Goal: Task Accomplishment & Management: Manage account settings

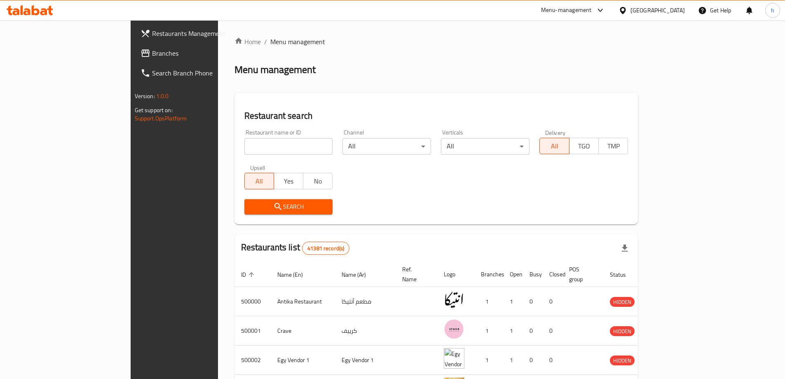
click at [152, 52] on span "Branches" at bounding box center [203, 53] width 103 height 10
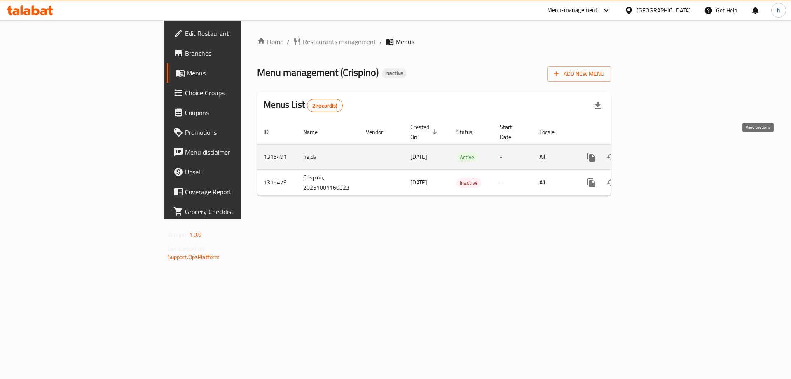
click at [661, 147] on link "enhanced table" at bounding box center [651, 157] width 20 height 20
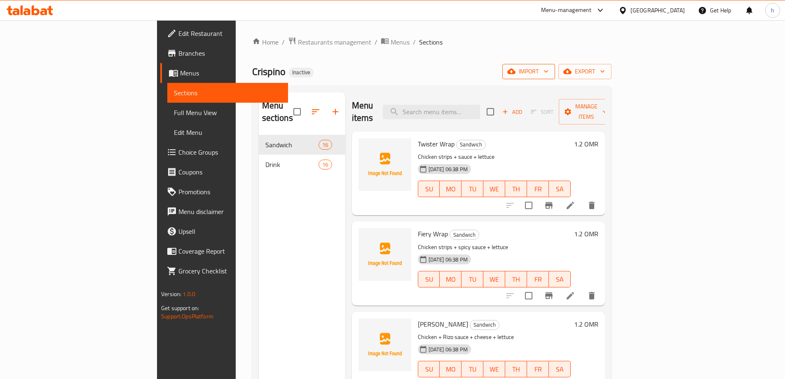
click at [548, 72] on span "import" at bounding box center [529, 71] width 40 height 10
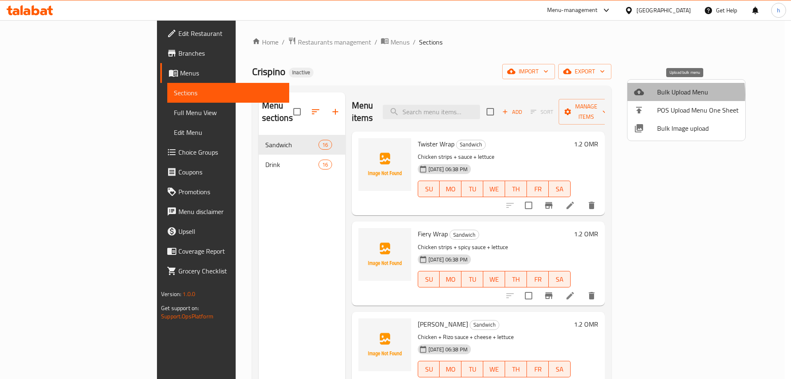
click at [658, 94] on span "Bulk Upload Menu" at bounding box center [698, 92] width 82 height 10
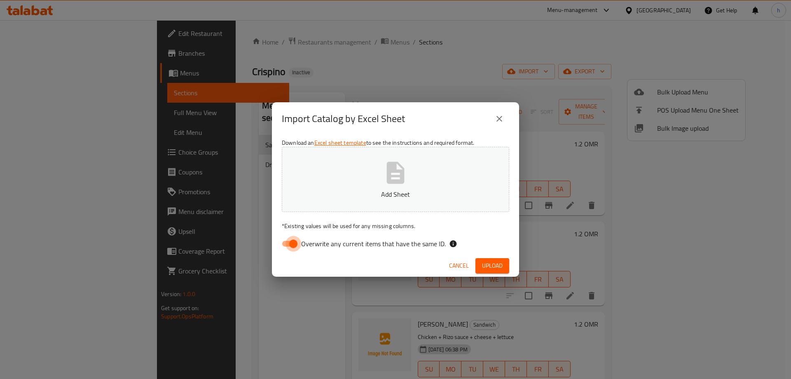
click at [283, 243] on input "Overwrite any current items that have the same ID." at bounding box center [293, 244] width 47 height 16
checkbox input "false"
click at [487, 264] on span "Upload" at bounding box center [492, 265] width 21 height 10
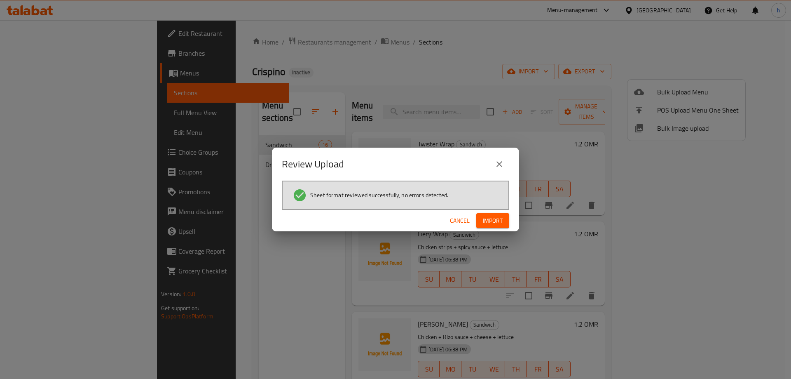
click at [491, 221] on span "Import" at bounding box center [493, 220] width 20 height 10
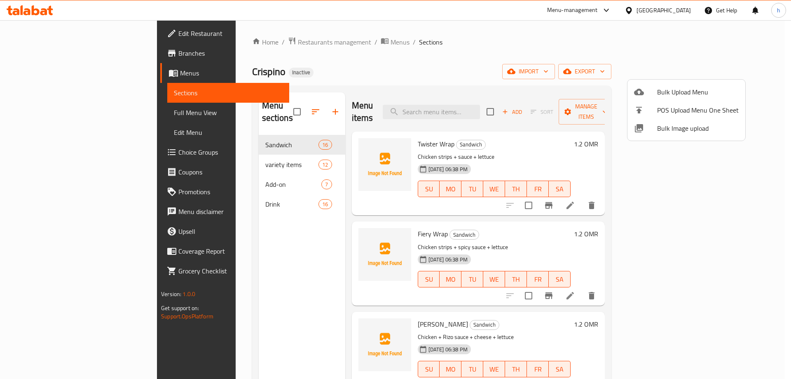
click at [233, 172] on div at bounding box center [395, 189] width 791 height 379
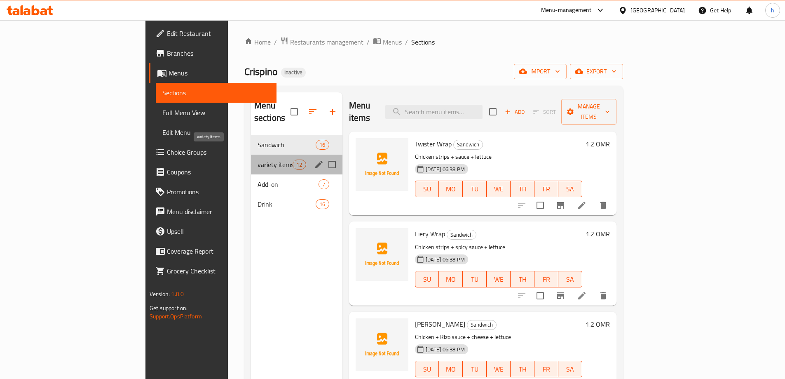
click at [257, 159] on span "variety items" at bounding box center [274, 164] width 35 height 10
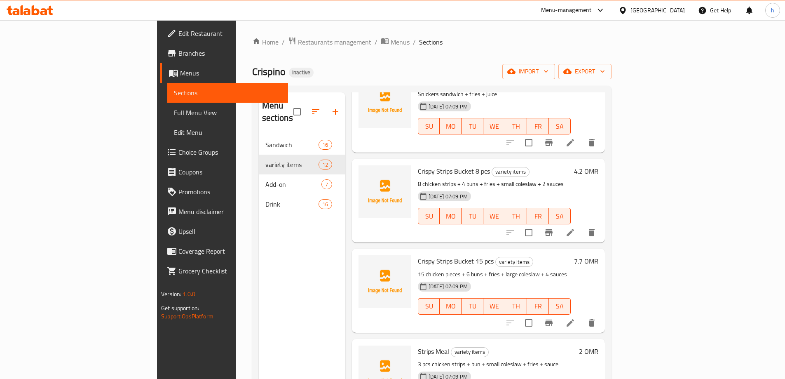
scroll to position [165, 0]
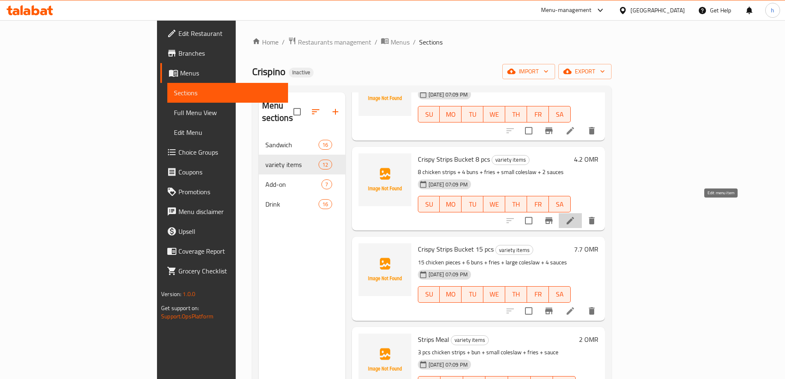
click at [575, 215] on icon at bounding box center [570, 220] width 10 height 10
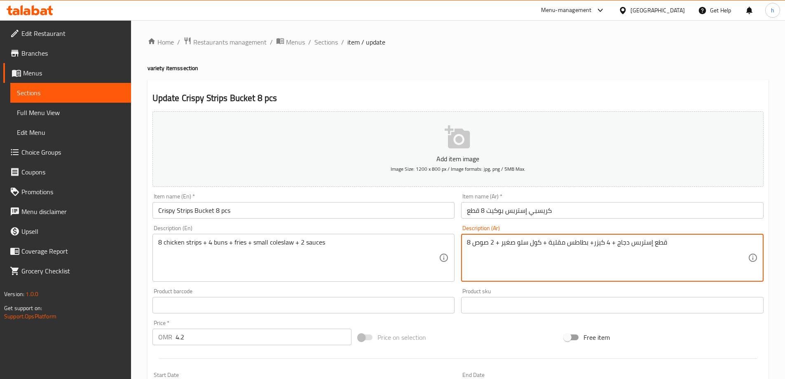
click at [657, 244] on textarea "8 قطع إستربس دجاج + 4 كيزر+ بطاطس مقلية + كول سلو صغير + 2 صوص" at bounding box center [607, 257] width 281 height 39
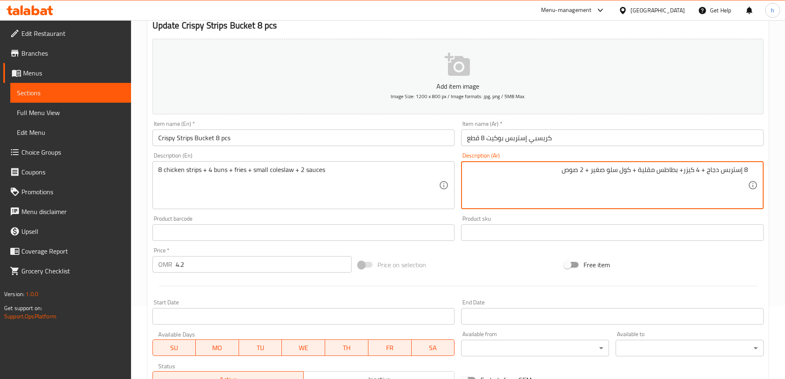
scroll to position [203, 0]
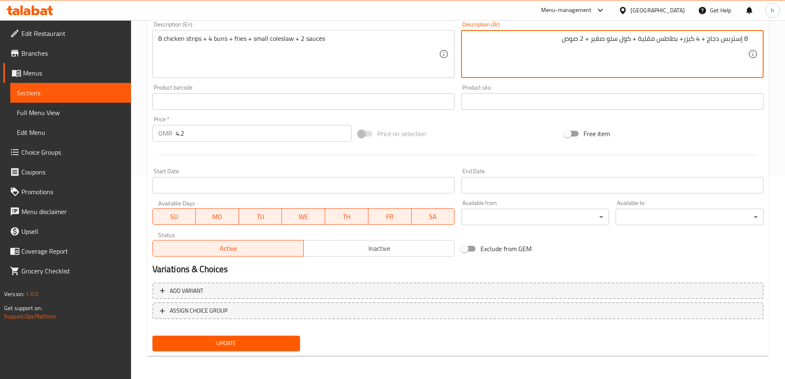
type textarea "8 إستربس دجاج + 4 كيزر+ بطاطس مقلية + كول سلو صغير + 2 صوص"
click at [208, 342] on span "Update" at bounding box center [226, 343] width 135 height 10
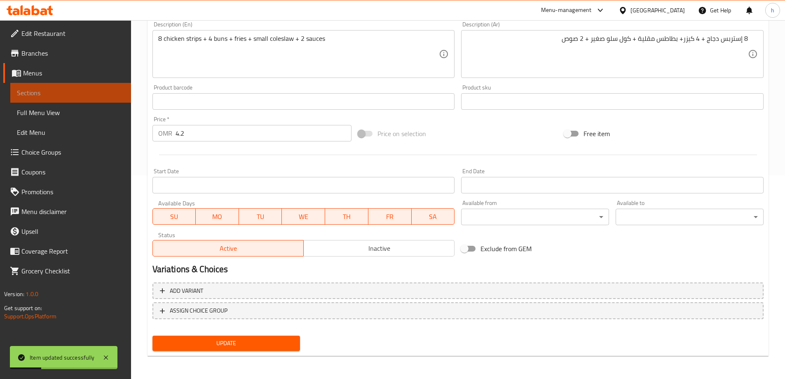
click at [93, 98] on link "Sections" at bounding box center [70, 93] width 121 height 20
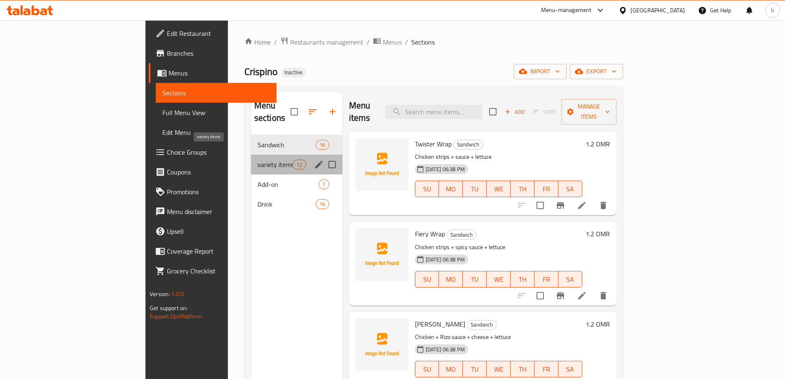
click at [257, 159] on span "variety items" at bounding box center [274, 164] width 35 height 10
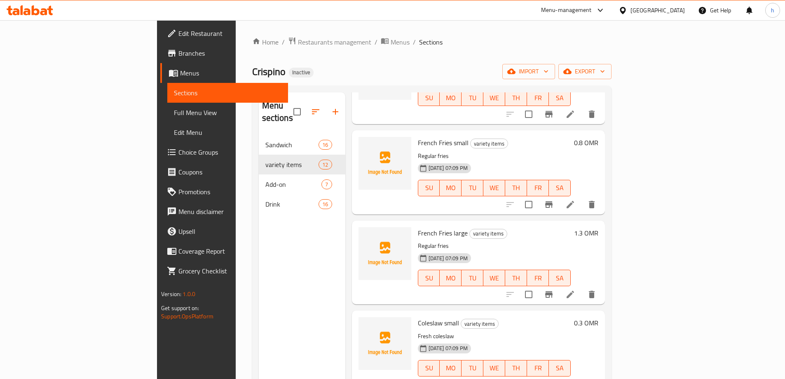
scroll to position [659, 0]
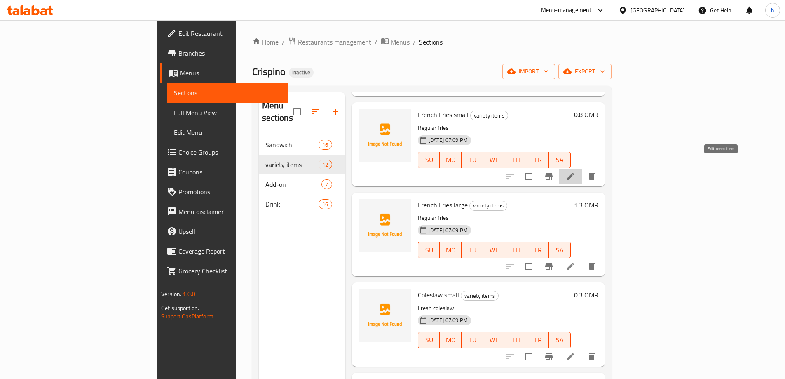
click at [575, 171] on icon at bounding box center [570, 176] width 10 height 10
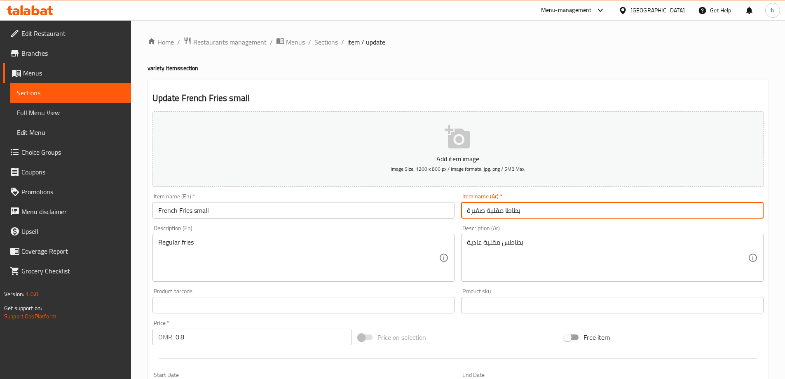
click at [507, 210] on input "بطاطا مقلية صغيرة" at bounding box center [612, 210] width 302 height 16
click at [743, 210] on input "بطاطا مقلية صغيرة" at bounding box center [612, 210] width 302 height 16
click at [741, 210] on input "بطاطا مقلية صغيرة" at bounding box center [612, 210] width 302 height 16
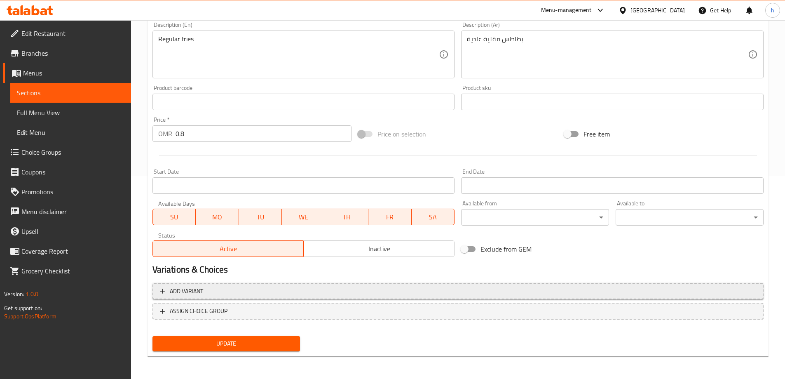
scroll to position [203, 0]
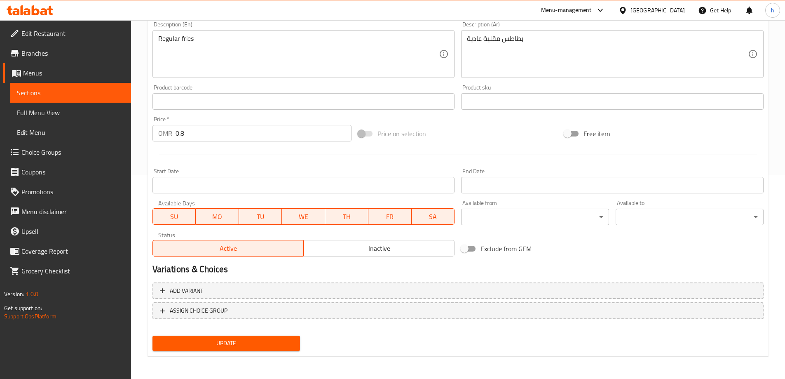
type input "بطاطس مقلية صغيرة"
click at [264, 347] on span "Update" at bounding box center [226, 343] width 135 height 10
click at [58, 85] on link "Sections" at bounding box center [70, 93] width 121 height 20
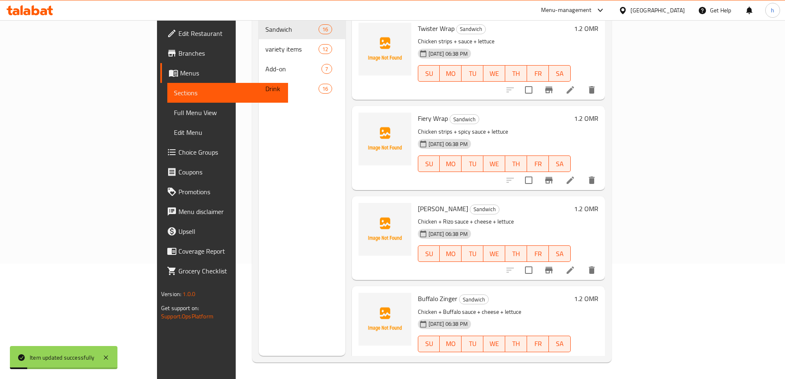
scroll to position [115, 0]
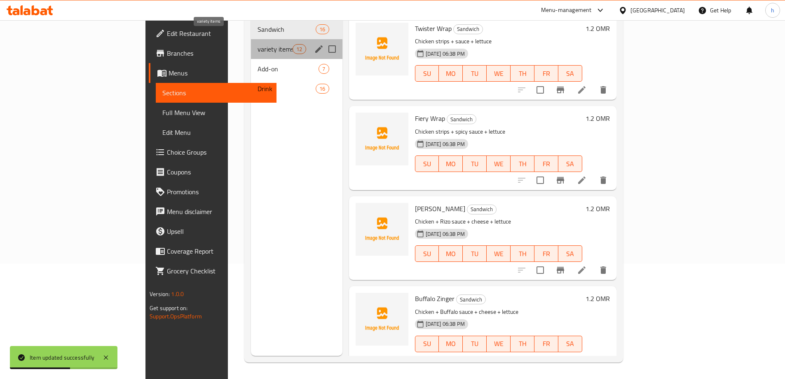
click at [257, 44] on span "variety items" at bounding box center [274, 49] width 35 height 10
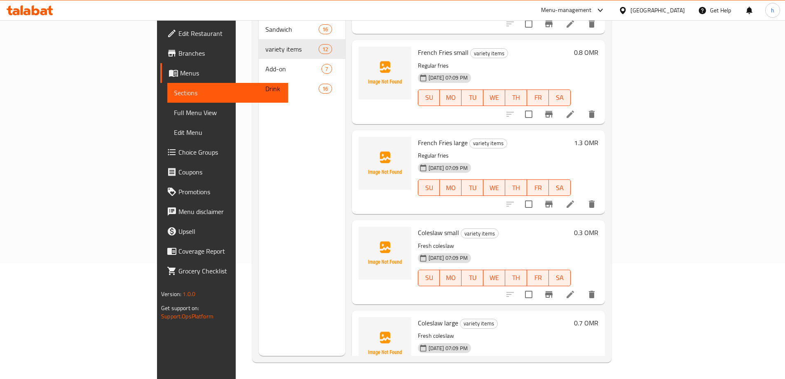
scroll to position [618, 0]
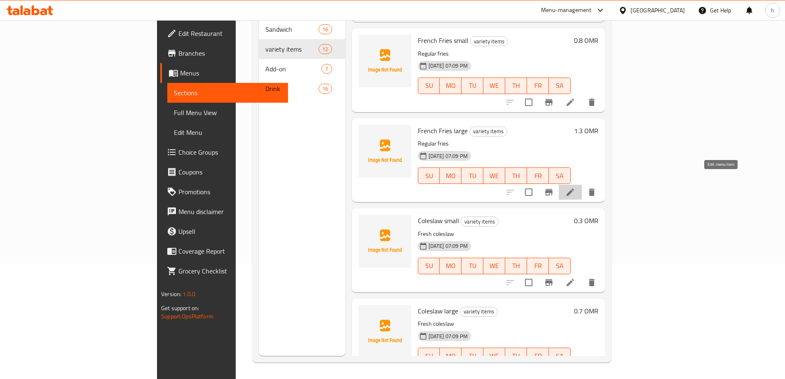
click at [575, 187] on icon at bounding box center [570, 192] width 10 height 10
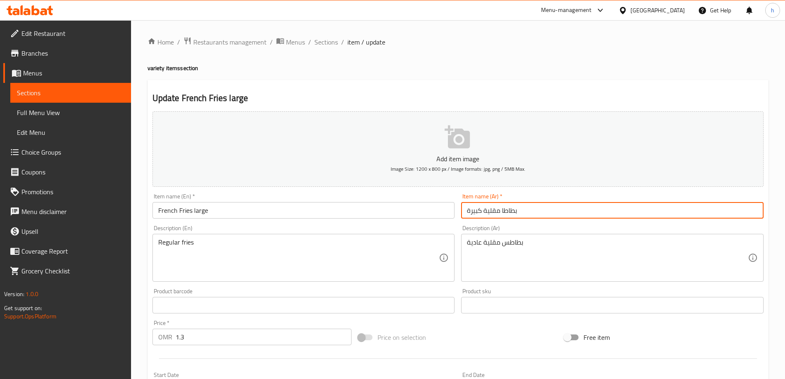
click at [514, 207] on input "بطاطا مقلية كبيرة" at bounding box center [612, 210] width 302 height 16
click at [741, 209] on input "بطاطا مقلية كبيرة" at bounding box center [612, 210] width 302 height 16
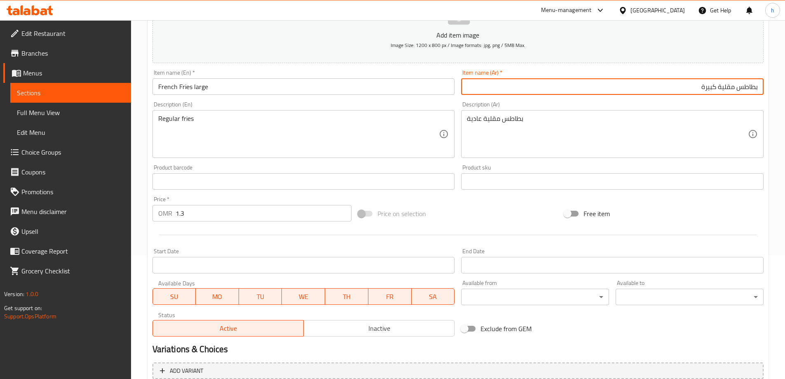
scroll to position [203, 0]
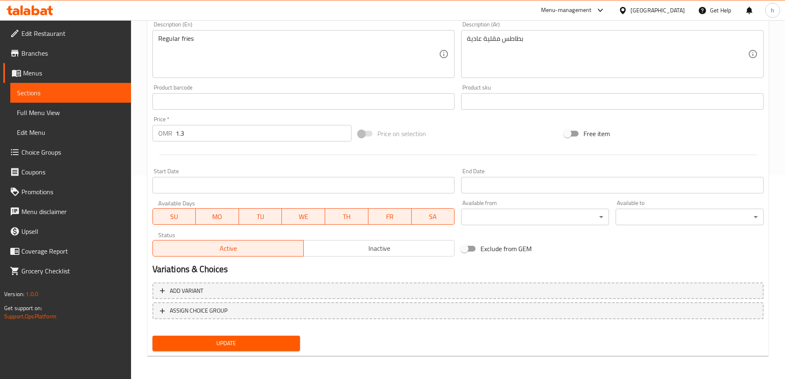
type input "بطاطس مقلية كبيرة"
click at [279, 348] on button "Update" at bounding box center [226, 342] width 148 height 15
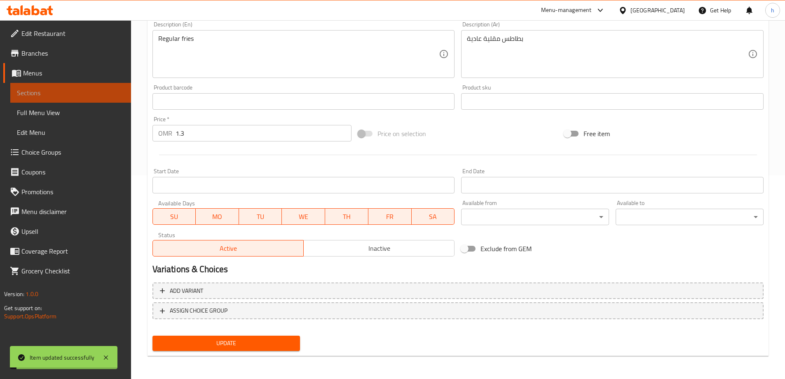
click at [75, 94] on span "Sections" at bounding box center [70, 93] width 107 height 10
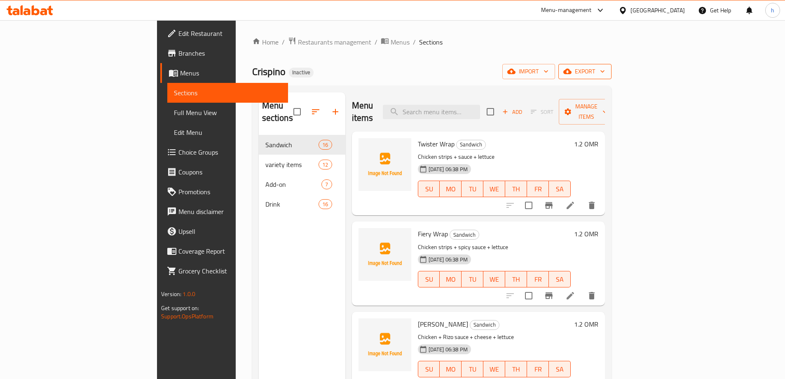
click at [605, 69] on span "export" at bounding box center [585, 71] width 40 height 10
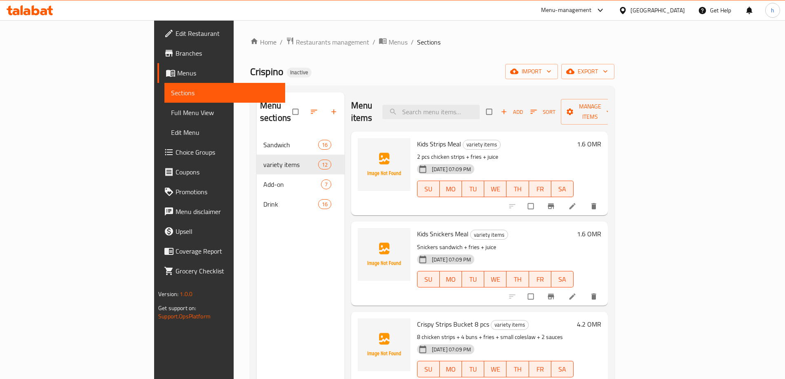
click at [171, 115] on span "Full Menu View" at bounding box center [224, 112] width 107 height 10
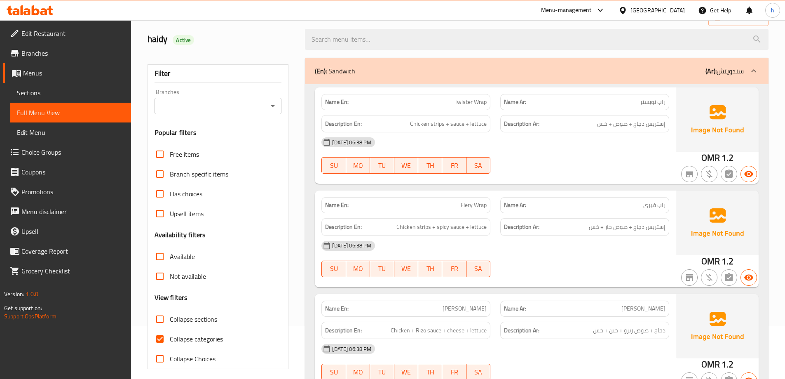
scroll to position [124, 0]
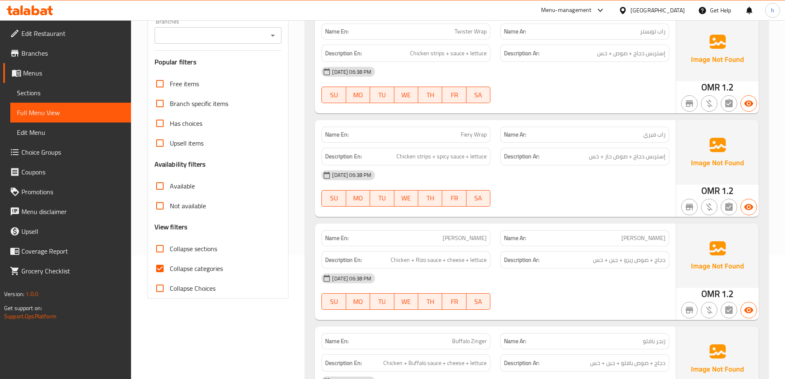
click at [164, 269] on input "Collapse categories" at bounding box center [160, 268] width 20 height 20
checkbox input "false"
click at [156, 249] on input "Collapse sections" at bounding box center [160, 248] width 20 height 20
checkbox input "true"
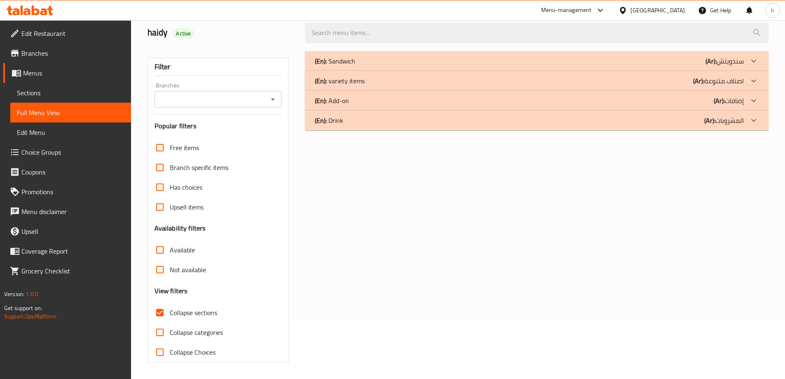
scroll to position [60, 0]
click at [564, 86] on div "(En): variety items (Ar): اصناف متنوعة" at bounding box center [536, 81] width 463 height 20
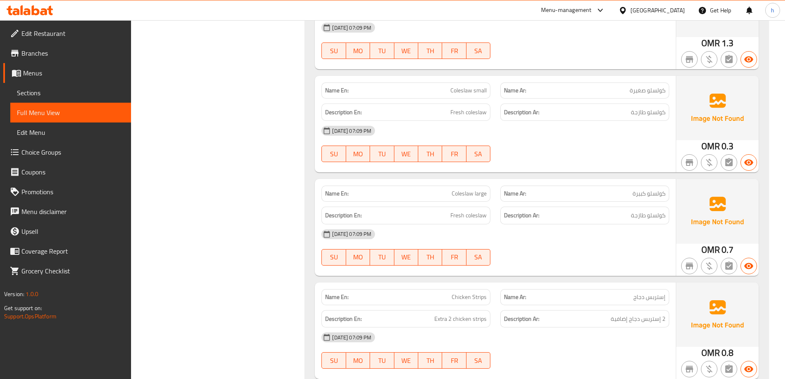
scroll to position [1127, 0]
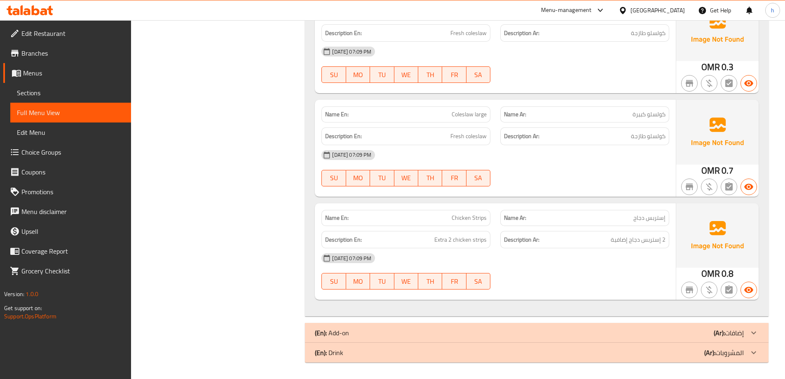
click at [618, 336] on div "(En): Add-on (Ar): إضافات" at bounding box center [529, 332] width 429 height 10
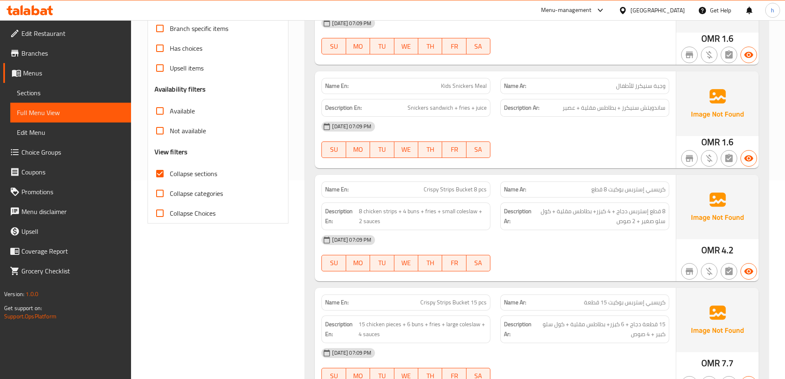
scroll to position [206, 0]
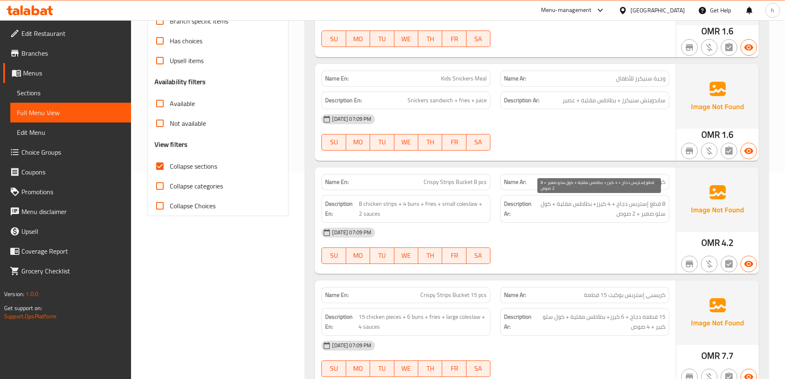
click at [600, 206] on span "8 قطع إستربس دجاج + 4 كيزر+ بطاطس مقلية + كول سلو صغير + 2 صوص" at bounding box center [599, 209] width 132 height 20
copy span "كيزر"
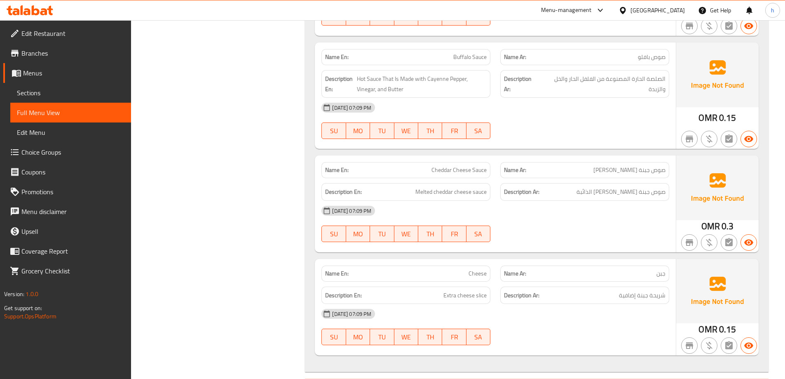
scroll to position [1885, 0]
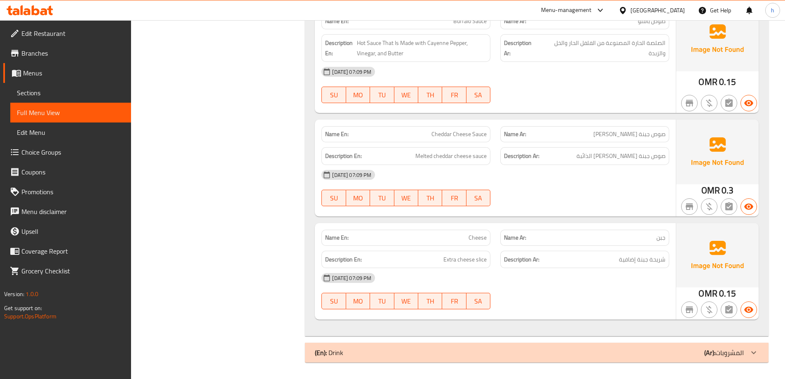
click at [588, 260] on h6 "Description Ar: شريحة جبنة إضافية" at bounding box center [584, 259] width 161 height 10
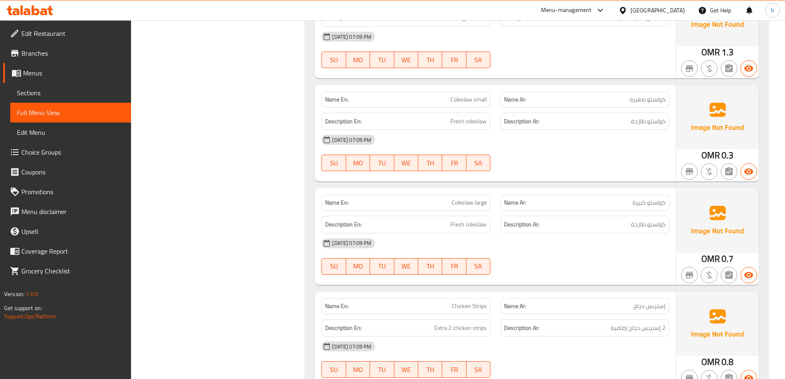
scroll to position [979, 0]
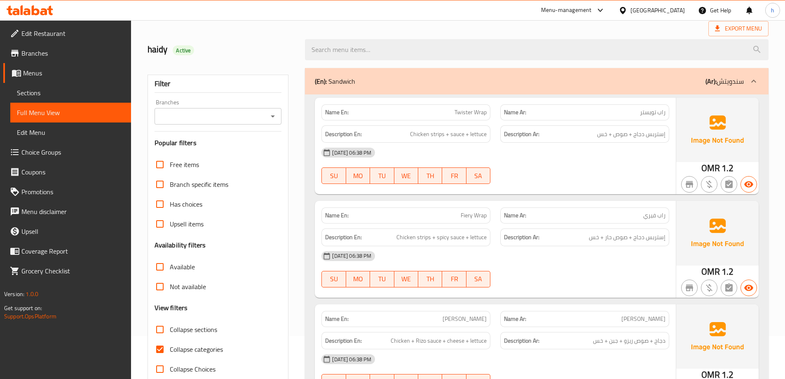
scroll to position [206, 0]
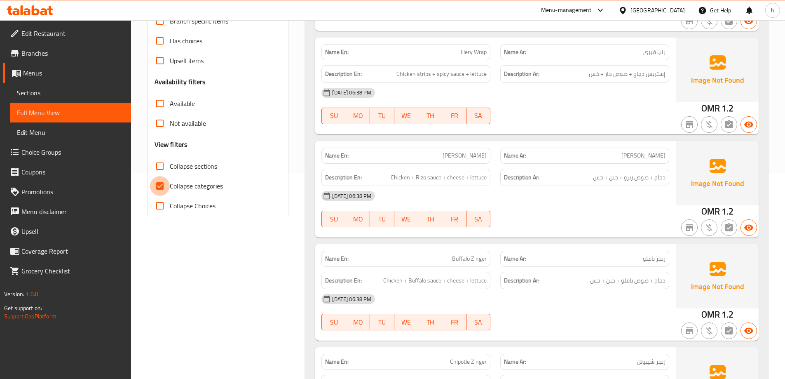
click at [161, 184] on input "Collapse categories" at bounding box center [160, 186] width 20 height 20
checkbox input "false"
click at [159, 168] on input "Collapse sections" at bounding box center [160, 166] width 20 height 20
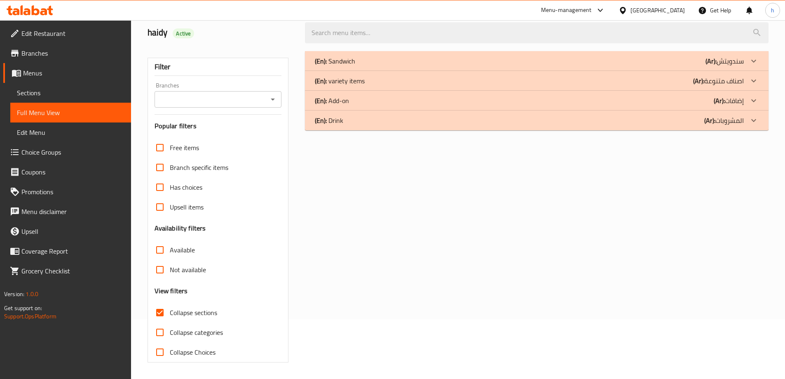
scroll to position [60, 0]
click at [453, 85] on div "(En): variety items (Ar): اصناف متنوعة" at bounding box center [529, 81] width 429 height 10
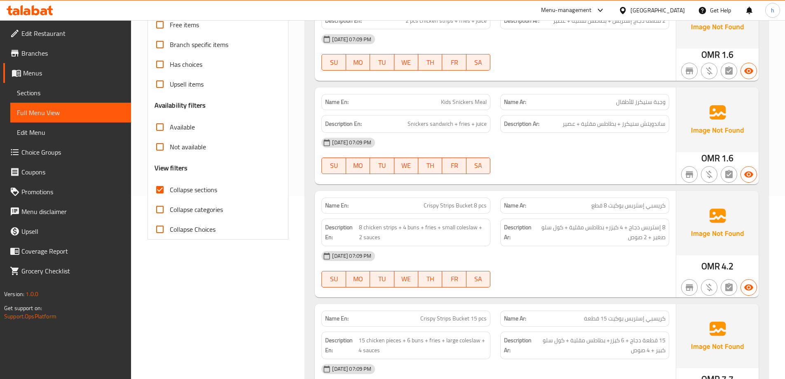
scroll to position [183, 0]
click at [161, 192] on input "Collapse sections" at bounding box center [160, 189] width 20 height 20
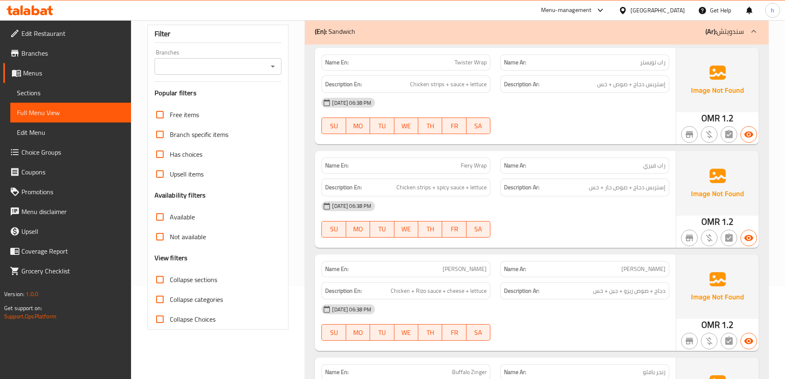
scroll to position [124, 0]
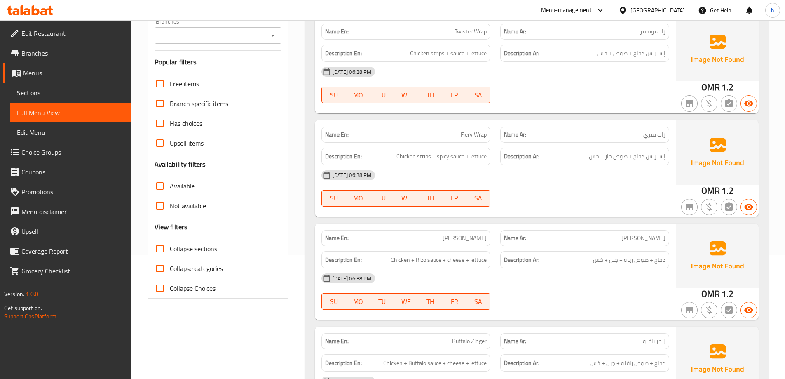
click at [160, 250] on input "Collapse sections" at bounding box center [160, 248] width 20 height 20
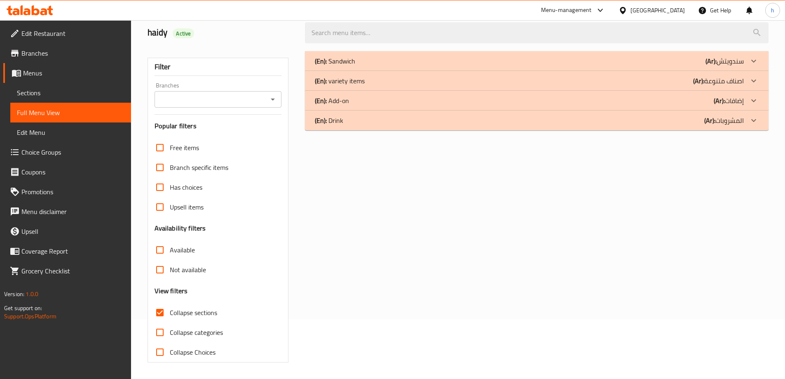
scroll to position [60, 0]
click at [664, 85] on div "(En): variety items (Ar): اصناف متنوعة" at bounding box center [529, 81] width 429 height 10
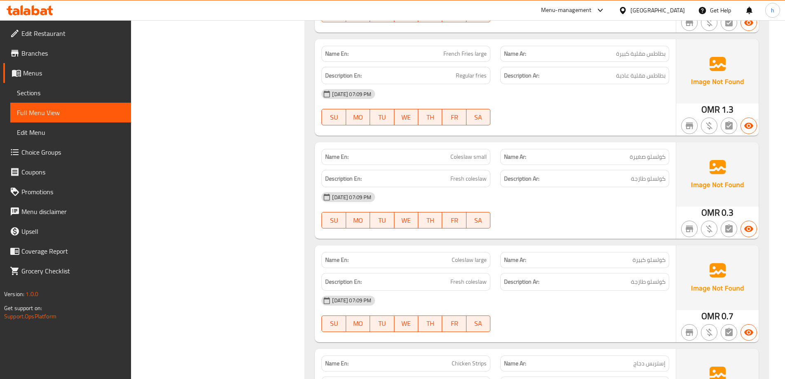
scroll to position [1127, 0]
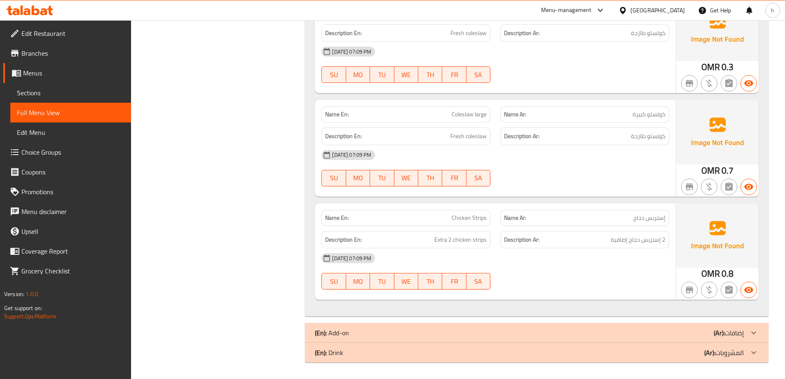
click at [613, 334] on div "(En): Add-on (Ar): إضافات" at bounding box center [529, 332] width 429 height 10
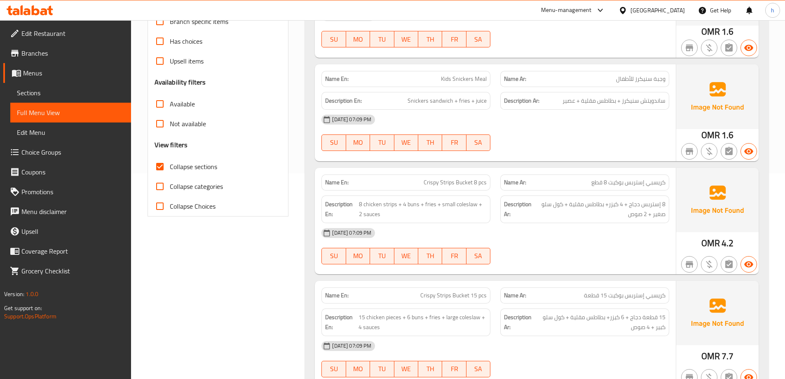
scroll to position [206, 0]
click at [159, 164] on input "Collapse sections" at bounding box center [160, 166] width 20 height 20
checkbox input "false"
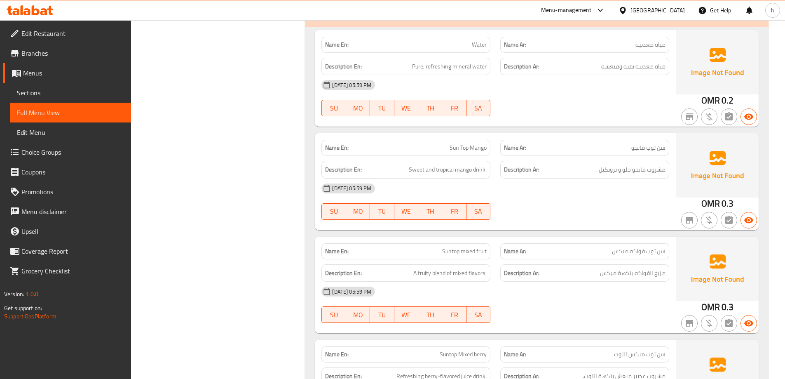
scroll to position [3793, 0]
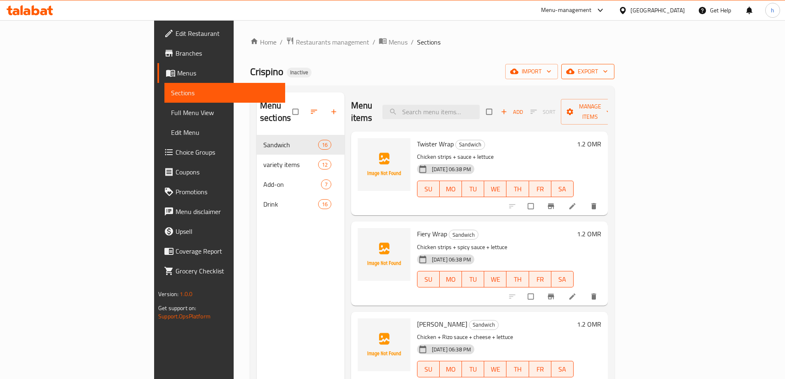
click at [608, 72] on span "export" at bounding box center [588, 71] width 40 height 10
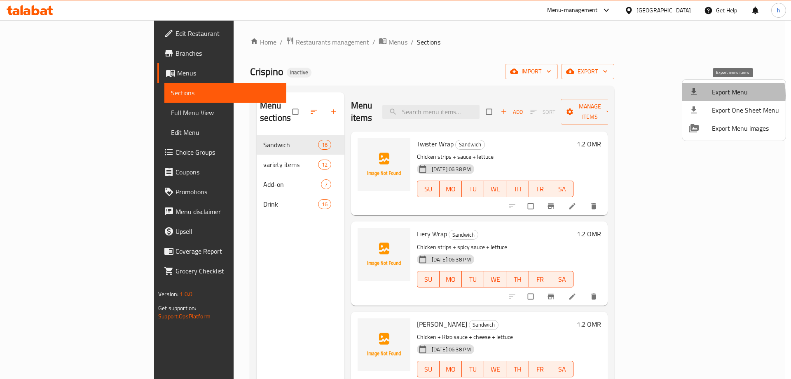
click at [718, 95] on span "Export Menu" at bounding box center [745, 92] width 67 height 10
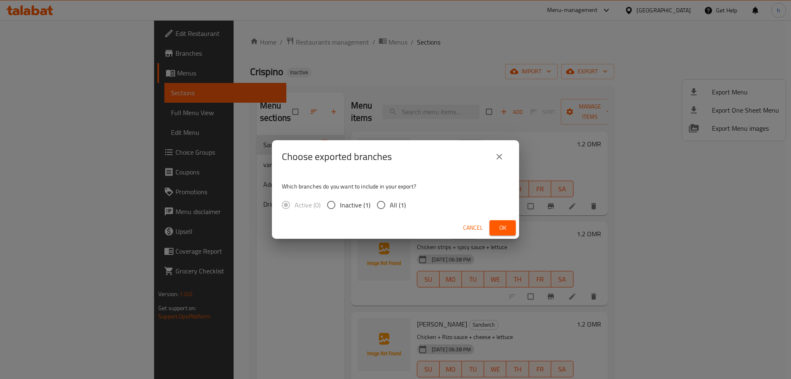
click at [380, 202] on input "All (1)" at bounding box center [380, 204] width 17 height 17
radio input "true"
click at [498, 224] on span "Ok" at bounding box center [502, 227] width 13 height 10
